Goal: Check status: Check status

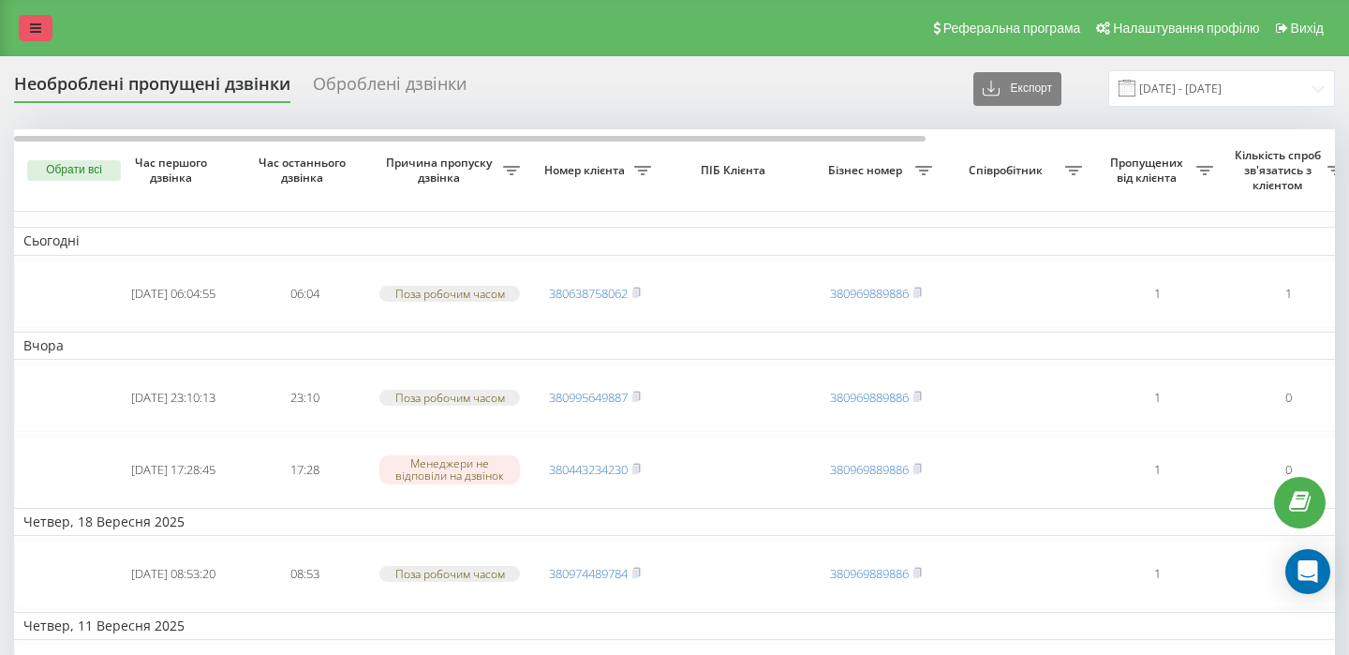
click at [32, 22] on icon at bounding box center [35, 28] width 11 height 13
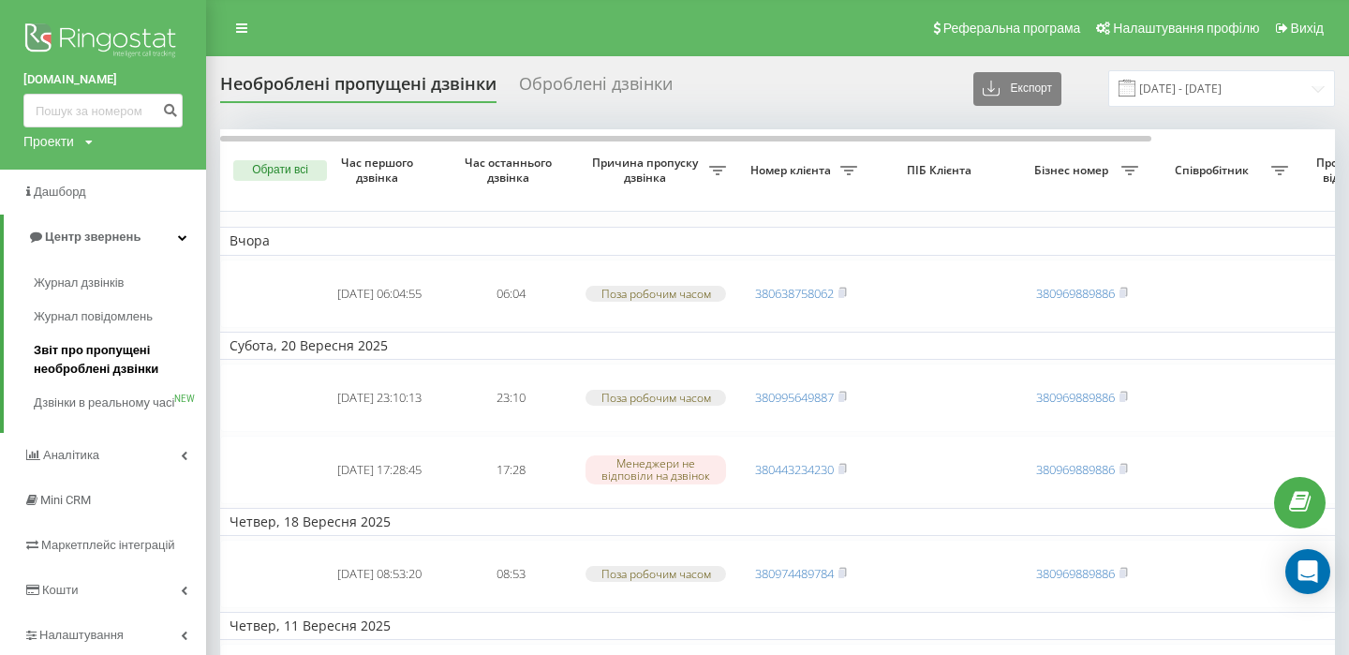
click at [71, 367] on span "Звіт про пропущені необроблені дзвінки" at bounding box center [115, 359] width 163 height 37
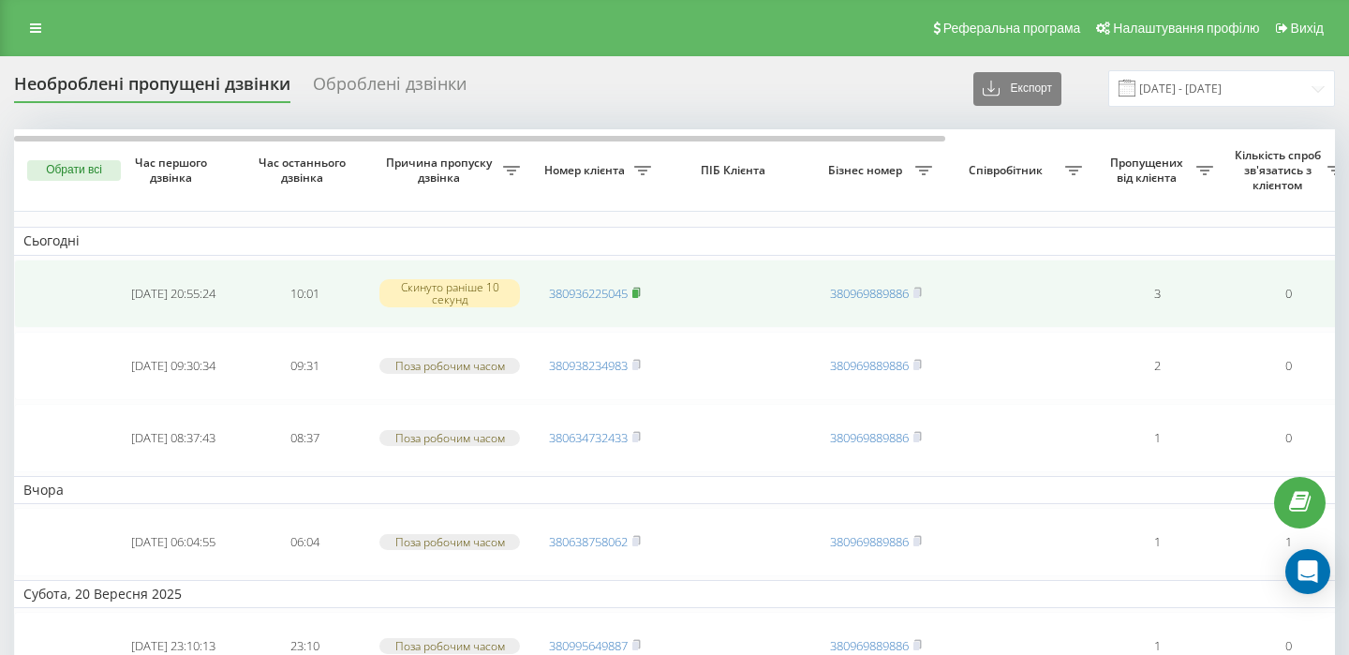
click at [638, 291] on rect at bounding box center [635, 293] width 6 height 8
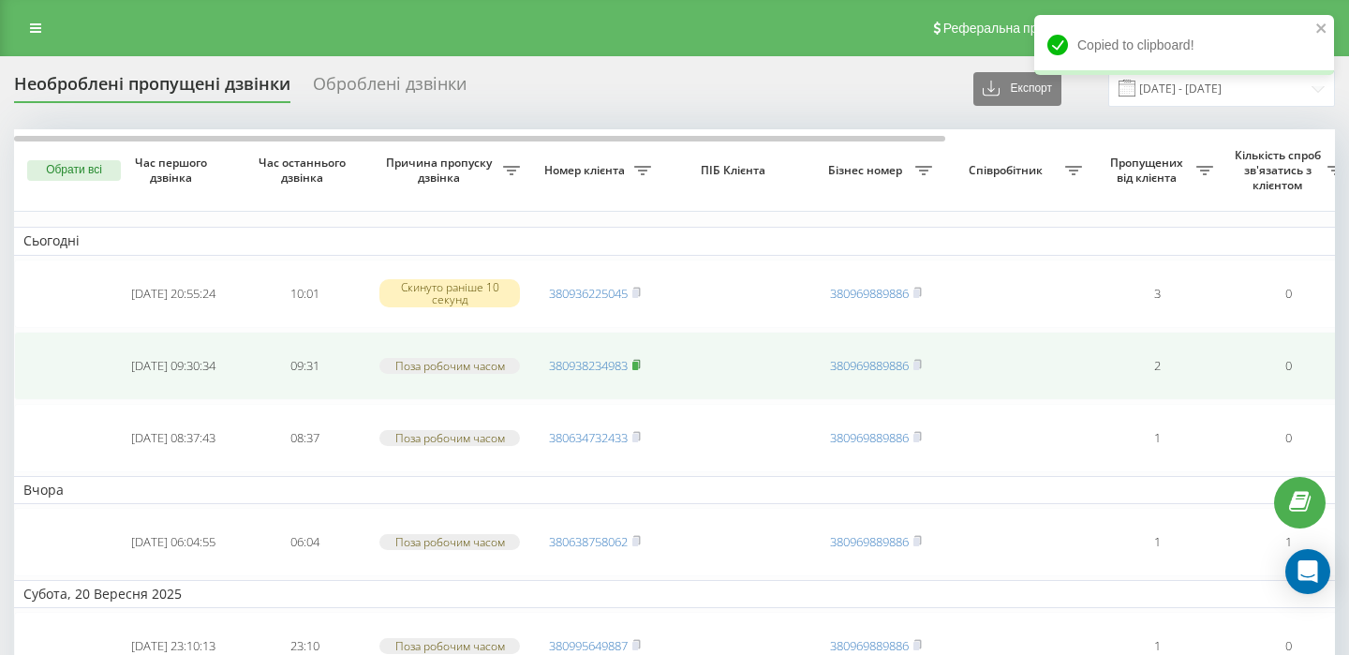
click at [638, 364] on rect at bounding box center [635, 366] width 6 height 8
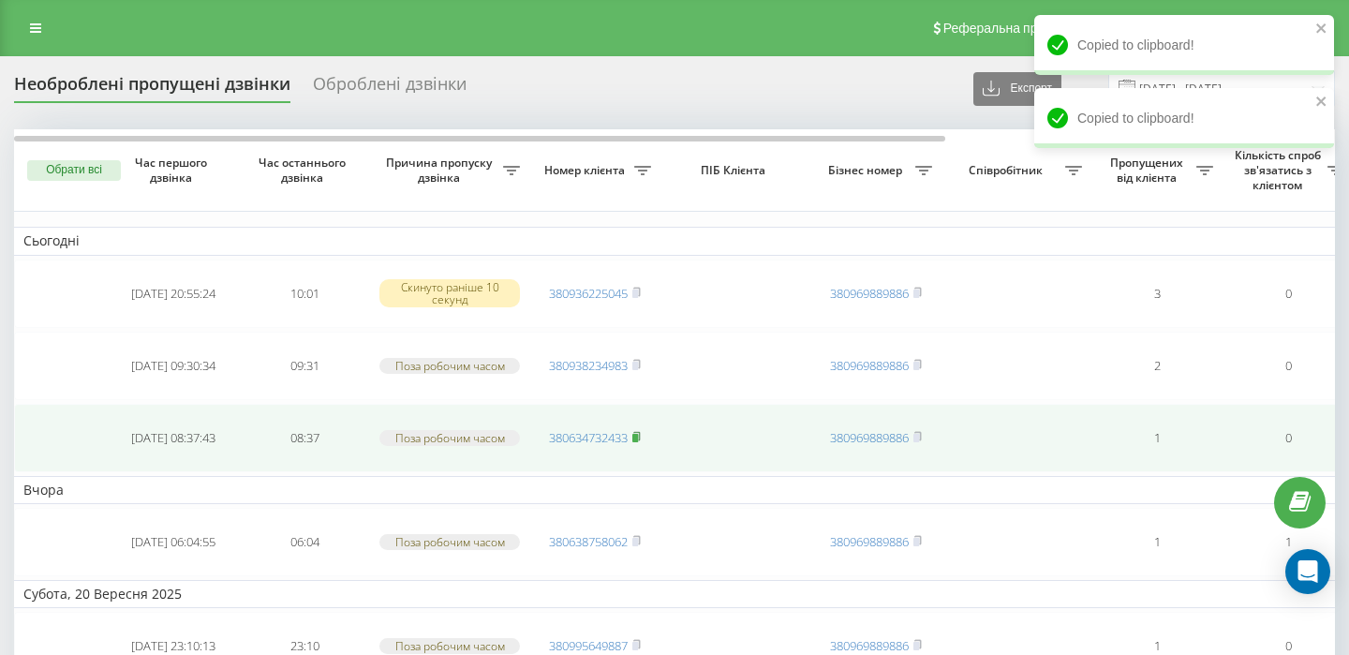
click at [638, 436] on rect at bounding box center [635, 438] width 6 height 8
